Goal: Task Accomplishment & Management: Manage account settings

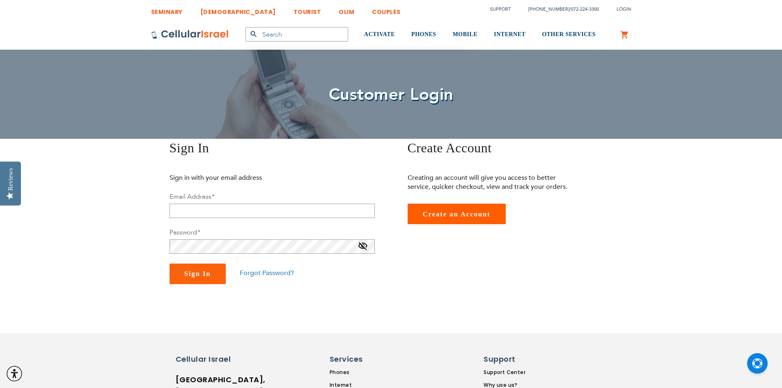
type input "[EMAIL_ADDRESS][DOMAIN_NAME]"
click at [280, 210] on input "email" at bounding box center [271, 210] width 205 height 14
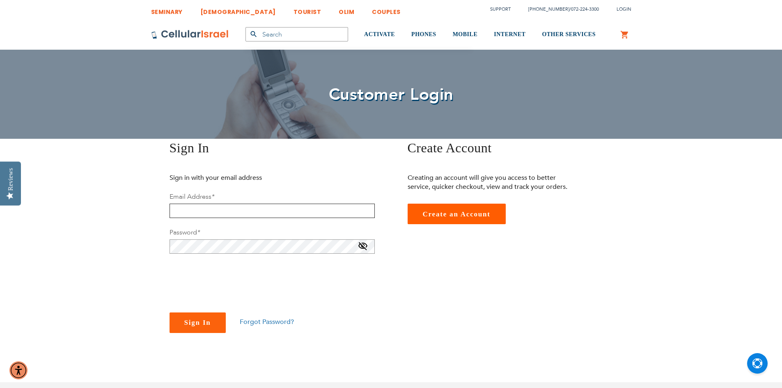
type input "[EMAIL_ADDRESS][DOMAIN_NAME]"
click at [363, 246] on span at bounding box center [363, 247] width 10 height 13
checkbox input "true"
click at [204, 322] on span "Sign In" at bounding box center [197, 322] width 27 height 8
